Goal: Task Accomplishment & Management: Manage account settings

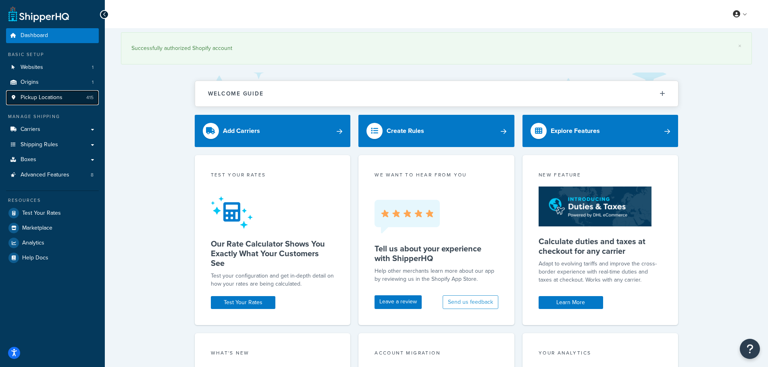
click at [46, 98] on span "Pickup Locations" at bounding box center [42, 97] width 42 height 7
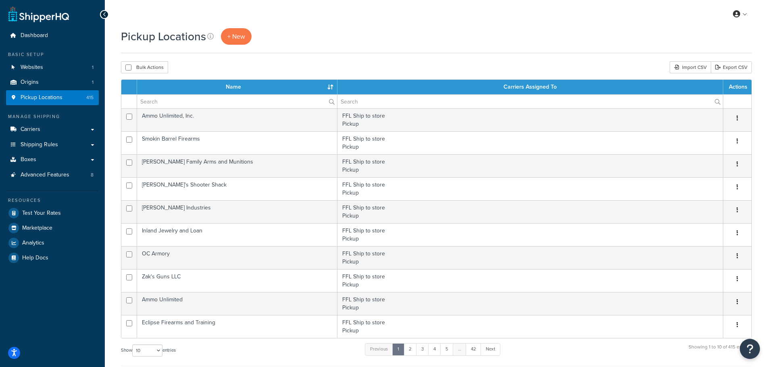
click at [329, 87] on th "Name" at bounding box center [237, 87] width 200 height 15
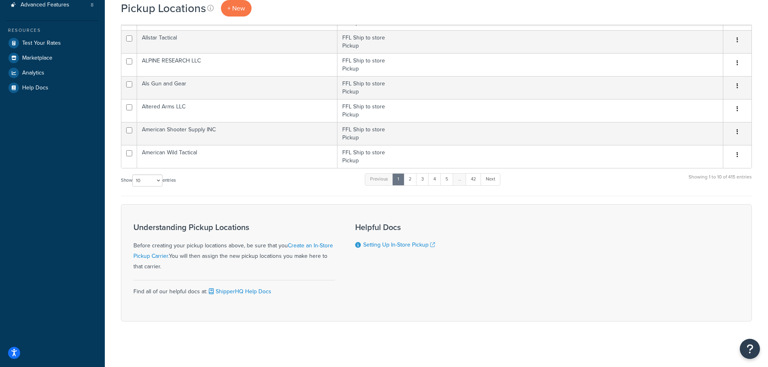
scroll to position [173, 0]
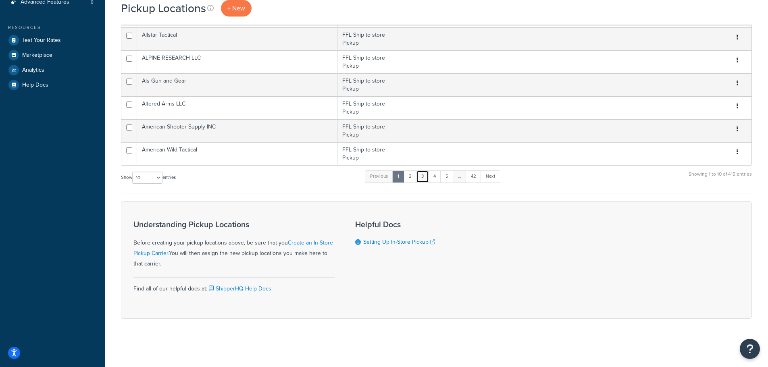
click at [426, 177] on link "3" at bounding box center [422, 176] width 13 height 12
click at [434, 179] on link "4" at bounding box center [432, 176] width 13 height 12
click at [444, 179] on link "5" at bounding box center [444, 176] width 13 height 12
click at [445, 179] on link "6" at bounding box center [444, 176] width 13 height 12
click at [445, 179] on link "7" at bounding box center [445, 176] width 13 height 12
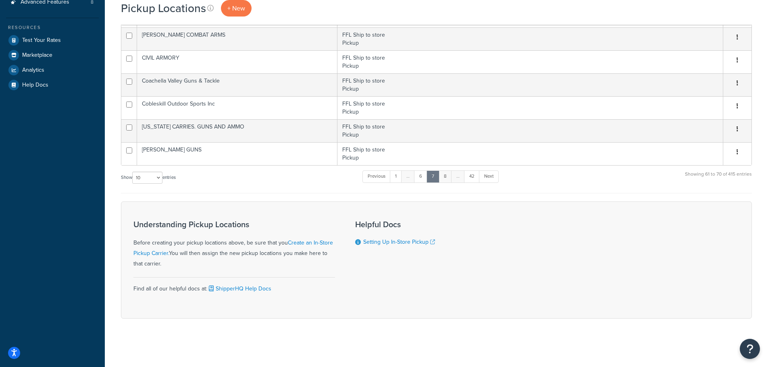
click at [446, 177] on link "8" at bounding box center [444, 176] width 13 height 12
click at [446, 177] on link "9" at bounding box center [444, 176] width 13 height 12
click at [446, 177] on link "10" at bounding box center [445, 176] width 15 height 12
click at [446, 177] on link "11" at bounding box center [445, 176] width 14 height 12
click at [446, 177] on link "13" at bounding box center [445, 176] width 15 height 12
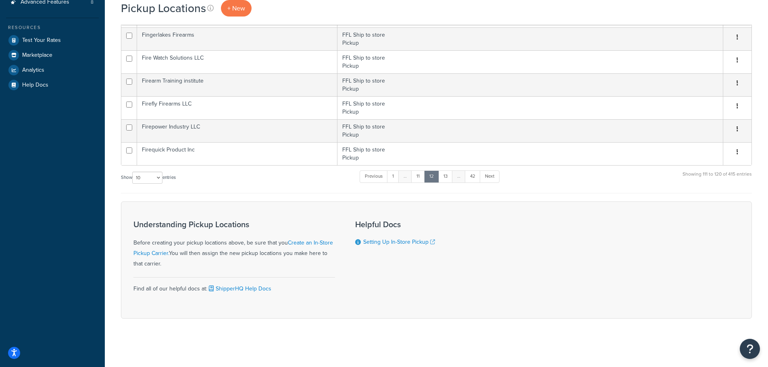
click at [446, 177] on link "13" at bounding box center [445, 176] width 15 height 12
click at [446, 177] on link "14" at bounding box center [445, 176] width 15 height 12
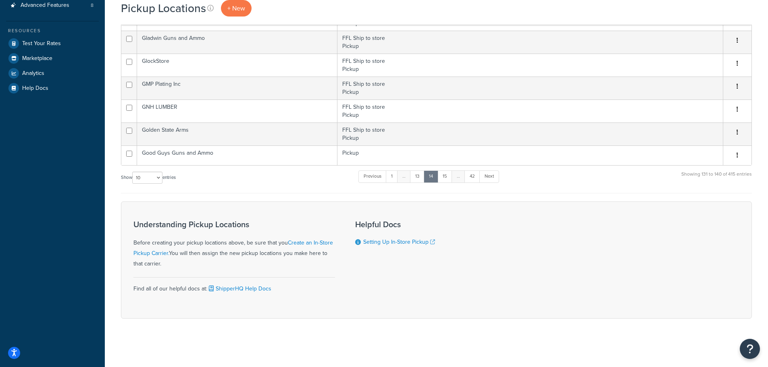
scroll to position [170, 0]
click at [446, 177] on link "15" at bounding box center [444, 176] width 15 height 12
click at [446, 177] on link "16" at bounding box center [445, 180] width 15 height 12
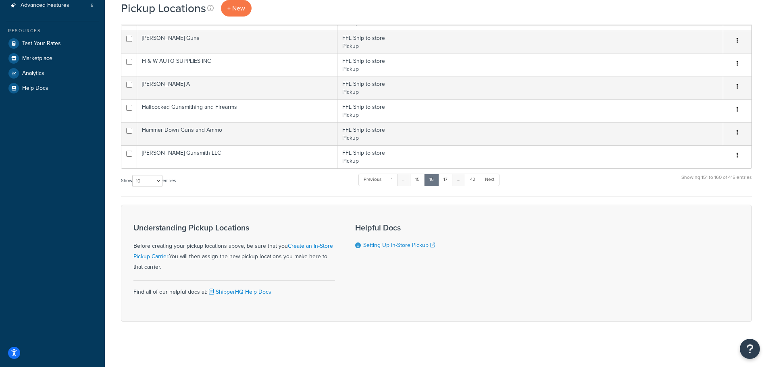
click at [446, 177] on link "17" at bounding box center [445, 180] width 15 height 12
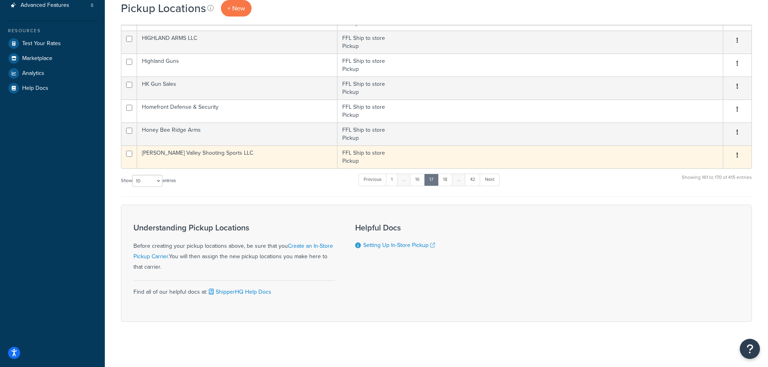
click at [739, 157] on button "button" at bounding box center [736, 155] width 11 height 13
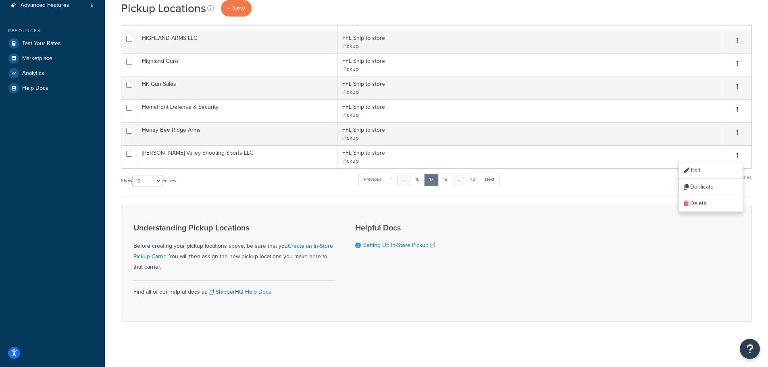
click at [632, 183] on div "Show 10 15 25 50 100 1000 entries Previous 1 … 16 17 18 … 42 Next Showing 161 t…" at bounding box center [436, 185] width 631 height 24
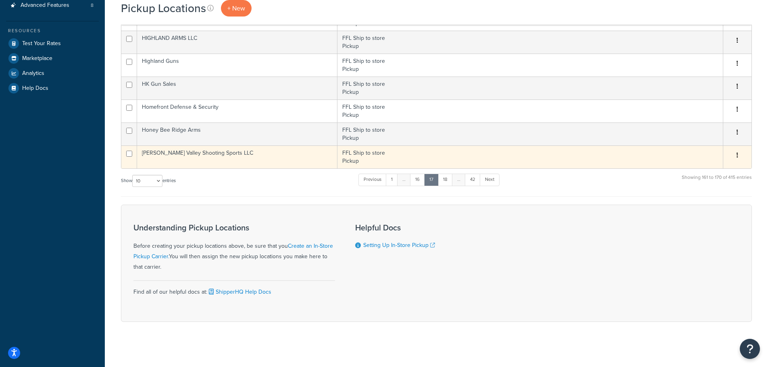
click at [213, 159] on td "[PERSON_NAME] Valley Shooting Sports LLC" at bounding box center [237, 156] width 200 height 23
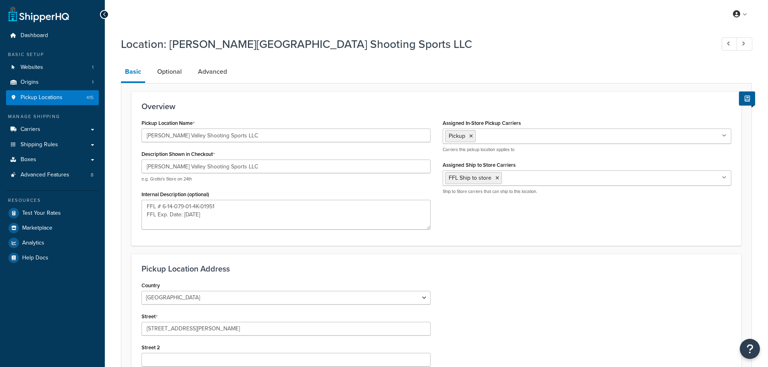
select select "32"
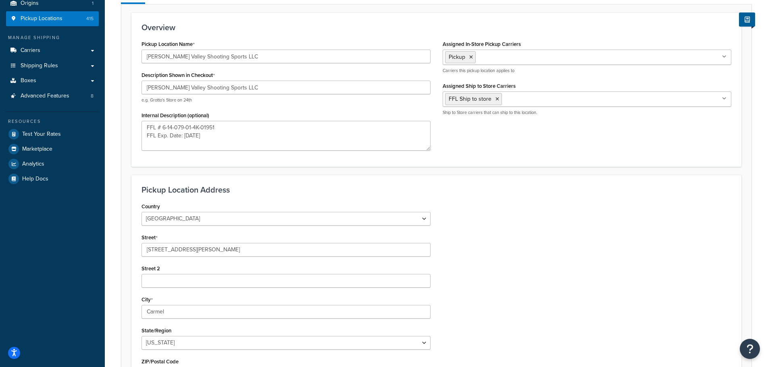
scroll to position [81, 0]
click at [499, 99] on li "FFL Ship to store" at bounding box center [473, 97] width 57 height 12
click at [497, 96] on icon at bounding box center [497, 97] width 4 height 5
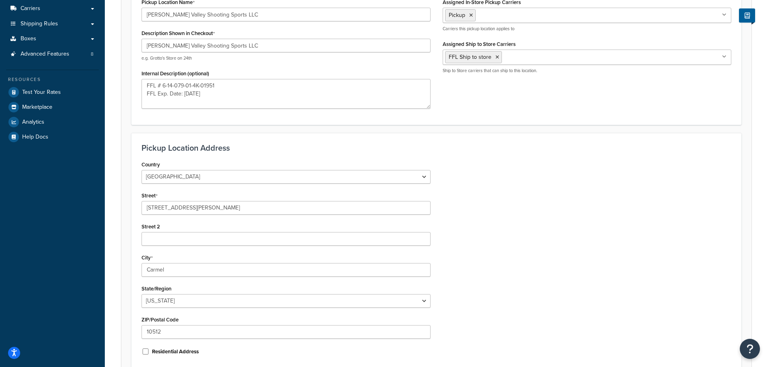
scroll to position [201, 0]
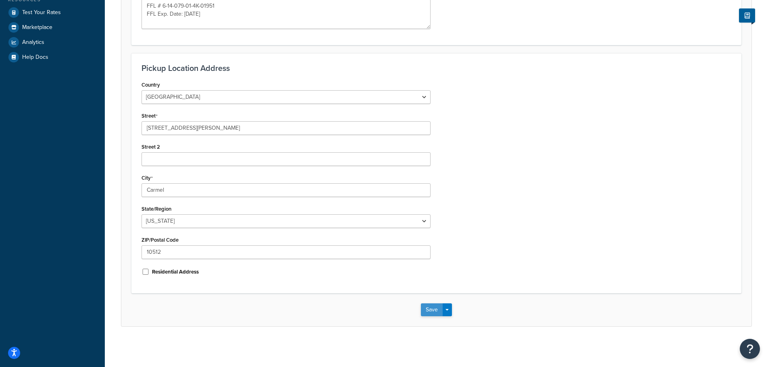
click at [431, 308] on button "Save" at bounding box center [432, 309] width 22 height 13
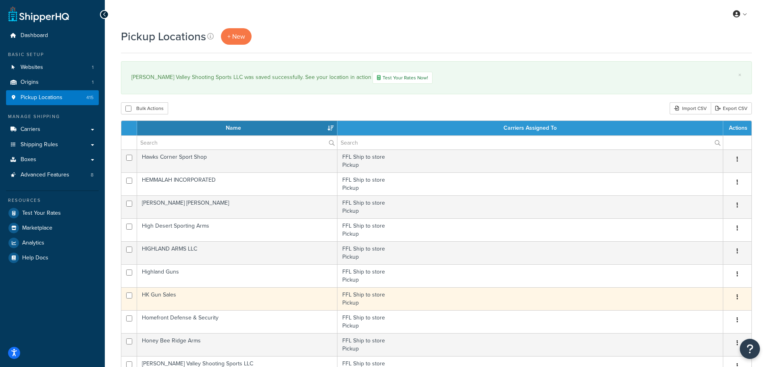
scroll to position [81, 0]
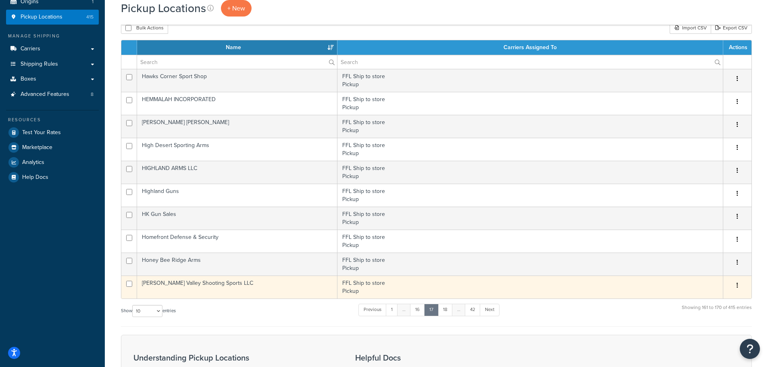
click at [209, 290] on td "[PERSON_NAME] Valley Shooting Sports LLC" at bounding box center [237, 287] width 200 height 23
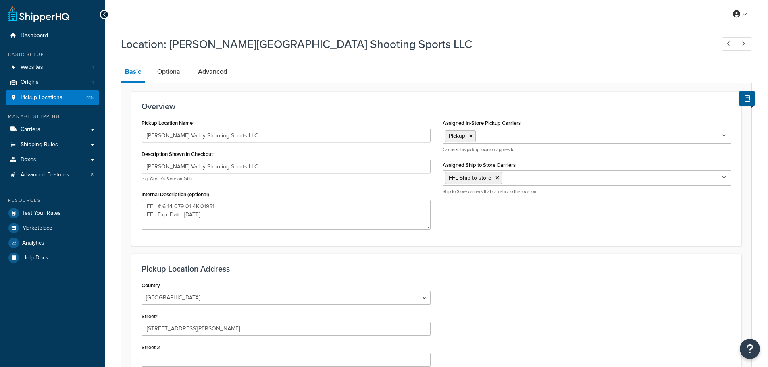
select select "32"
